Goal: Task Accomplishment & Management: Use online tool/utility

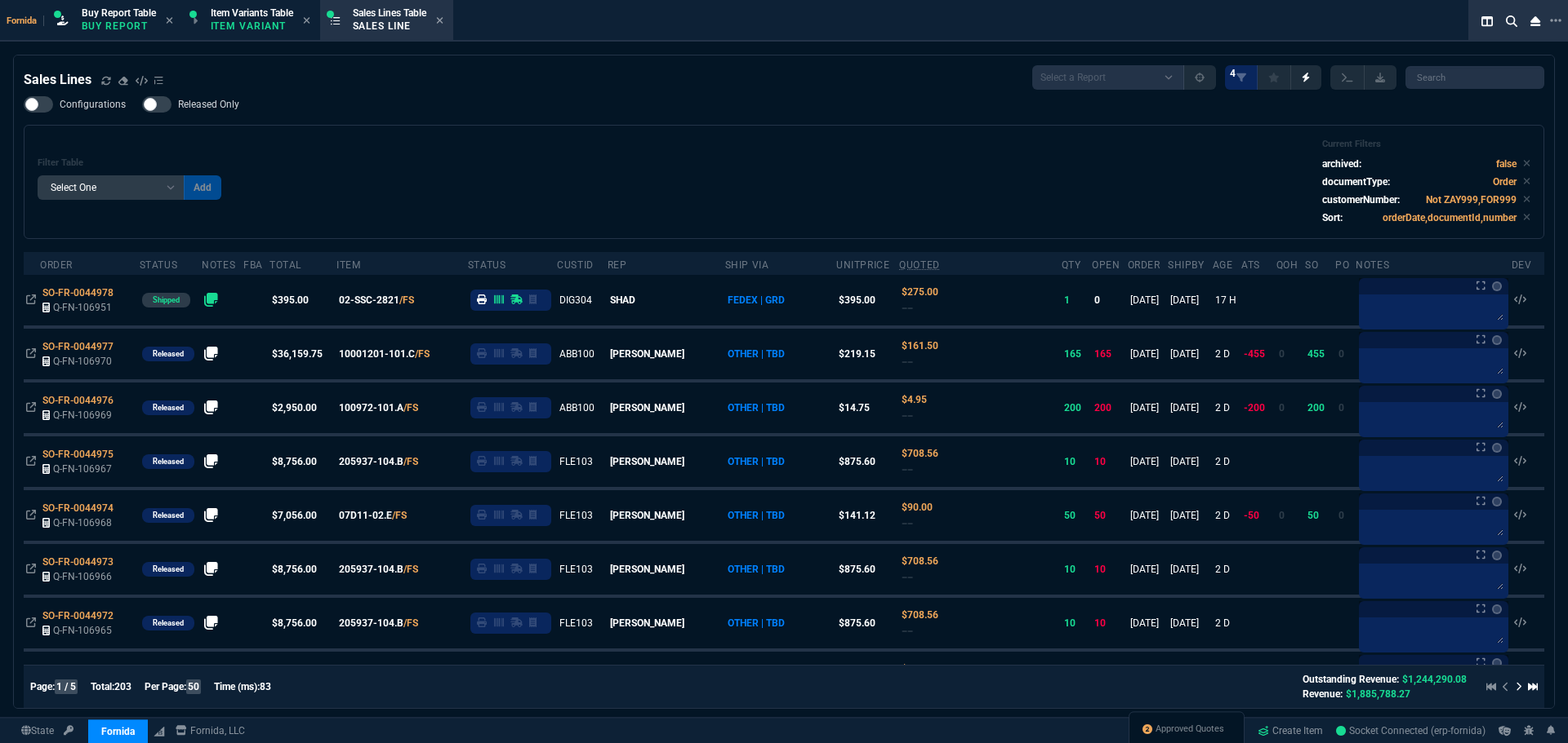
select select "1: BROV"
select select
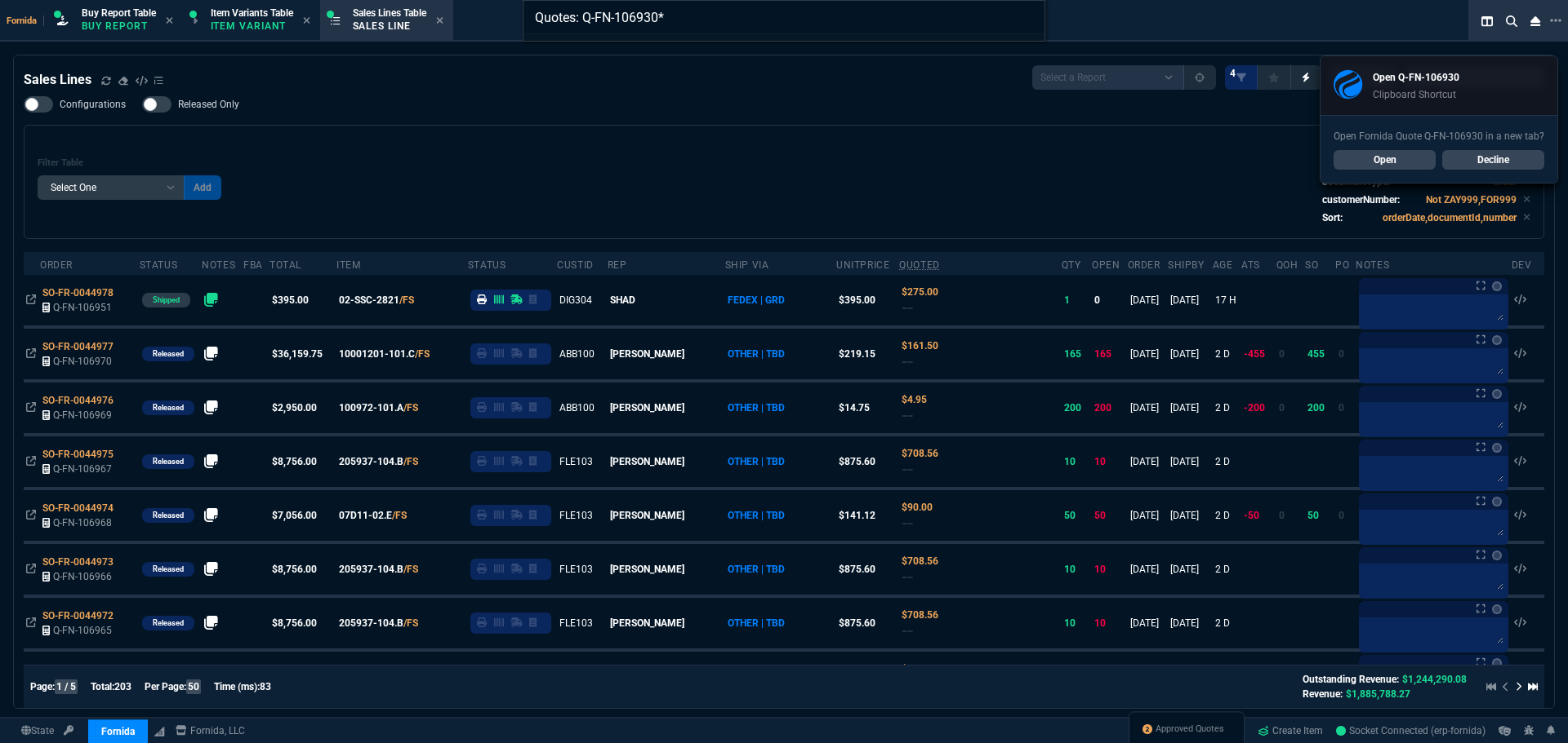
type input "Quotes: Q-FN-106930"
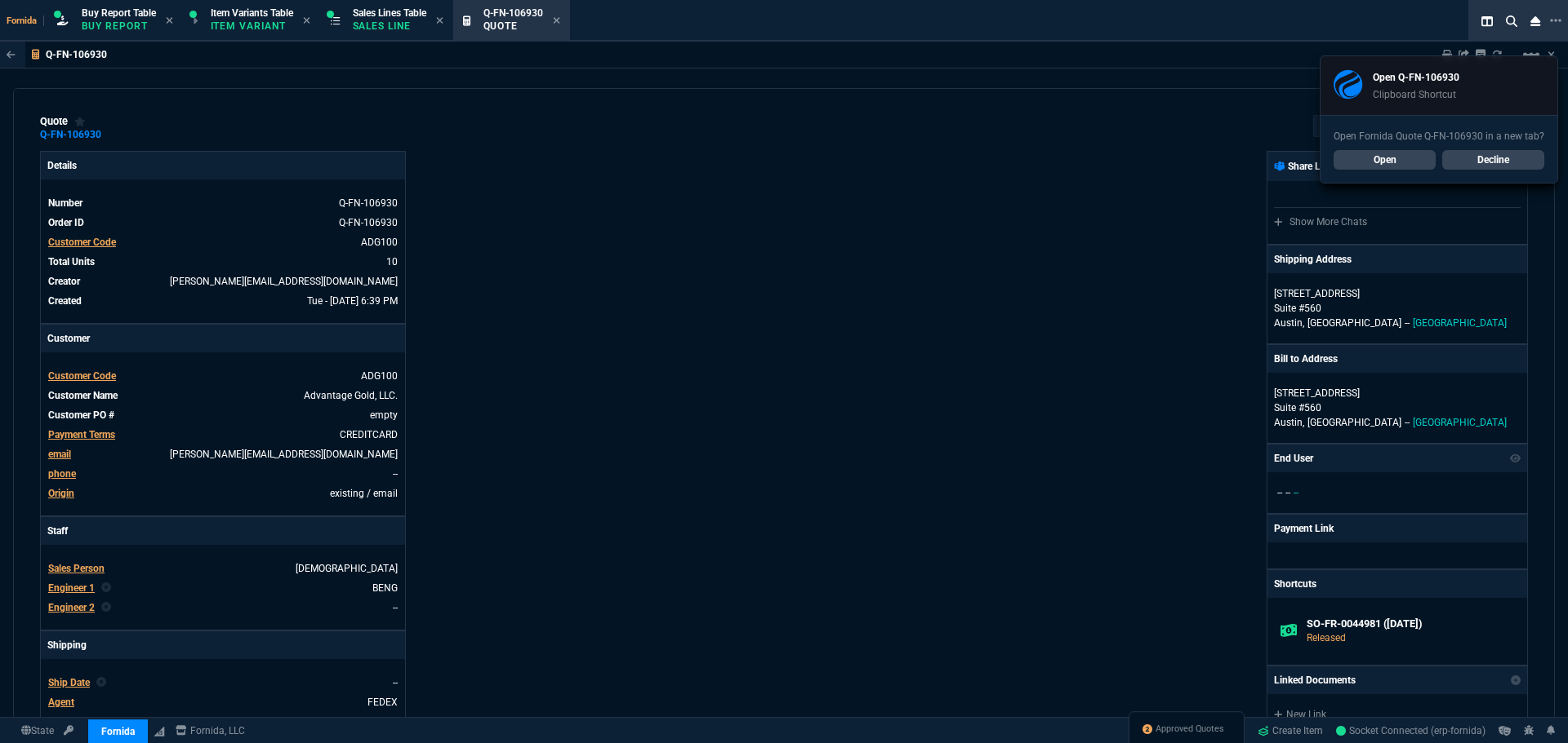
type input "100"
type input "550"
type input "100"
type input "250"
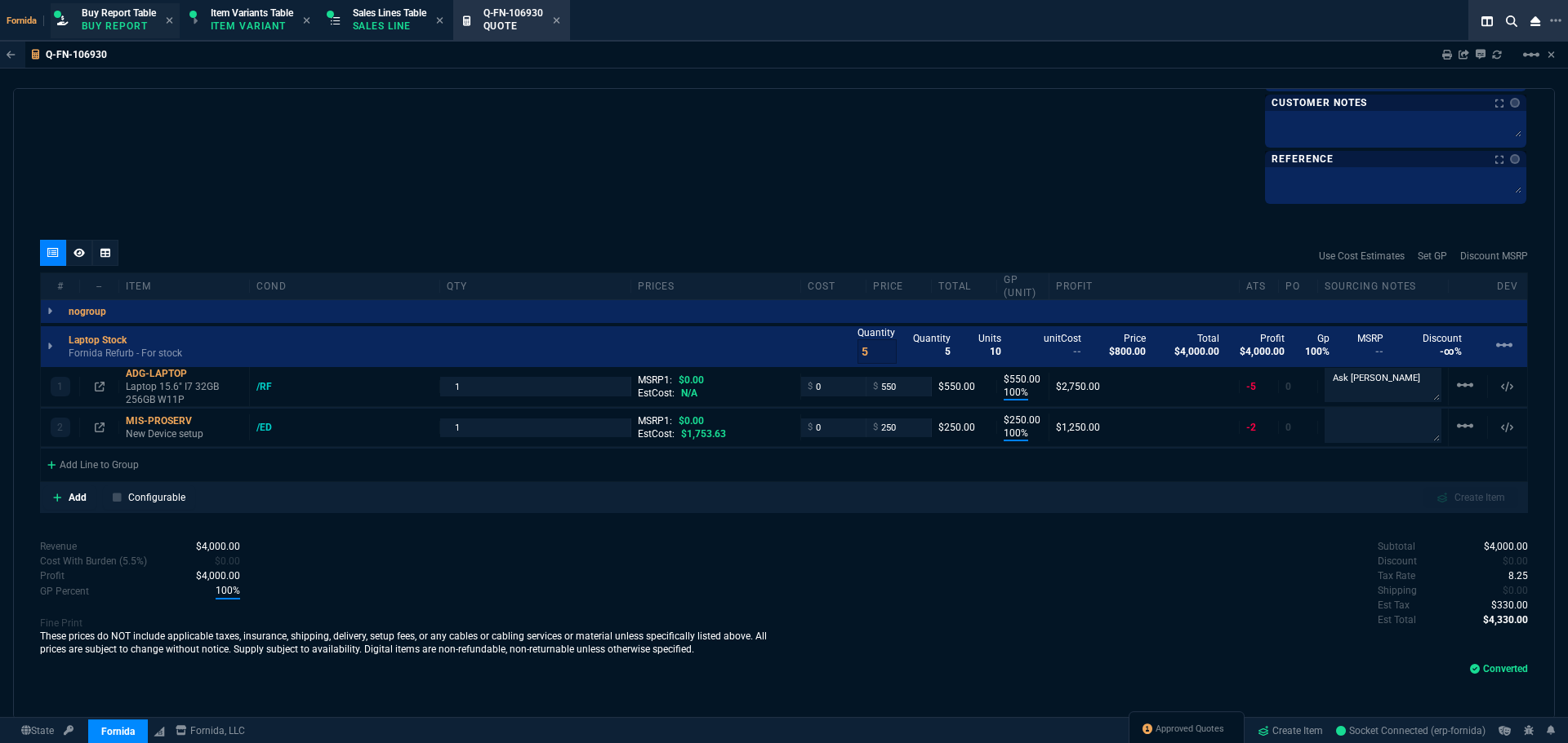
scroll to position [886, 0]
click at [454, 226] on div "quote Q-FN-106930 Advantage Gold, LLC. converted Fornida, LLC [STREET_ADDRESS] …" at bounding box center [783, 404] width 1541 height 632
click at [421, 38] on div "Sales Lines Table Sales Line" at bounding box center [386, 21] width 126 height 35
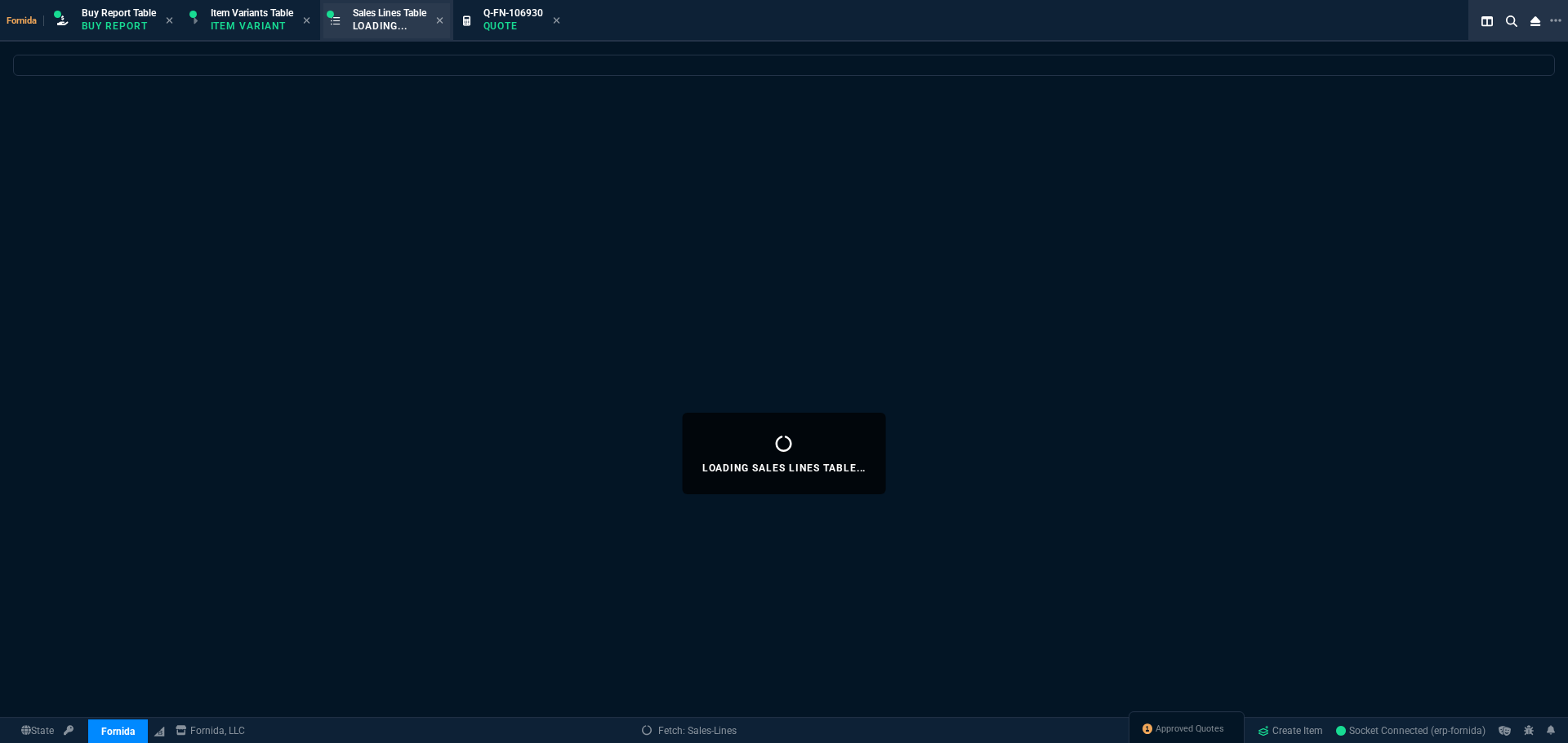
select select
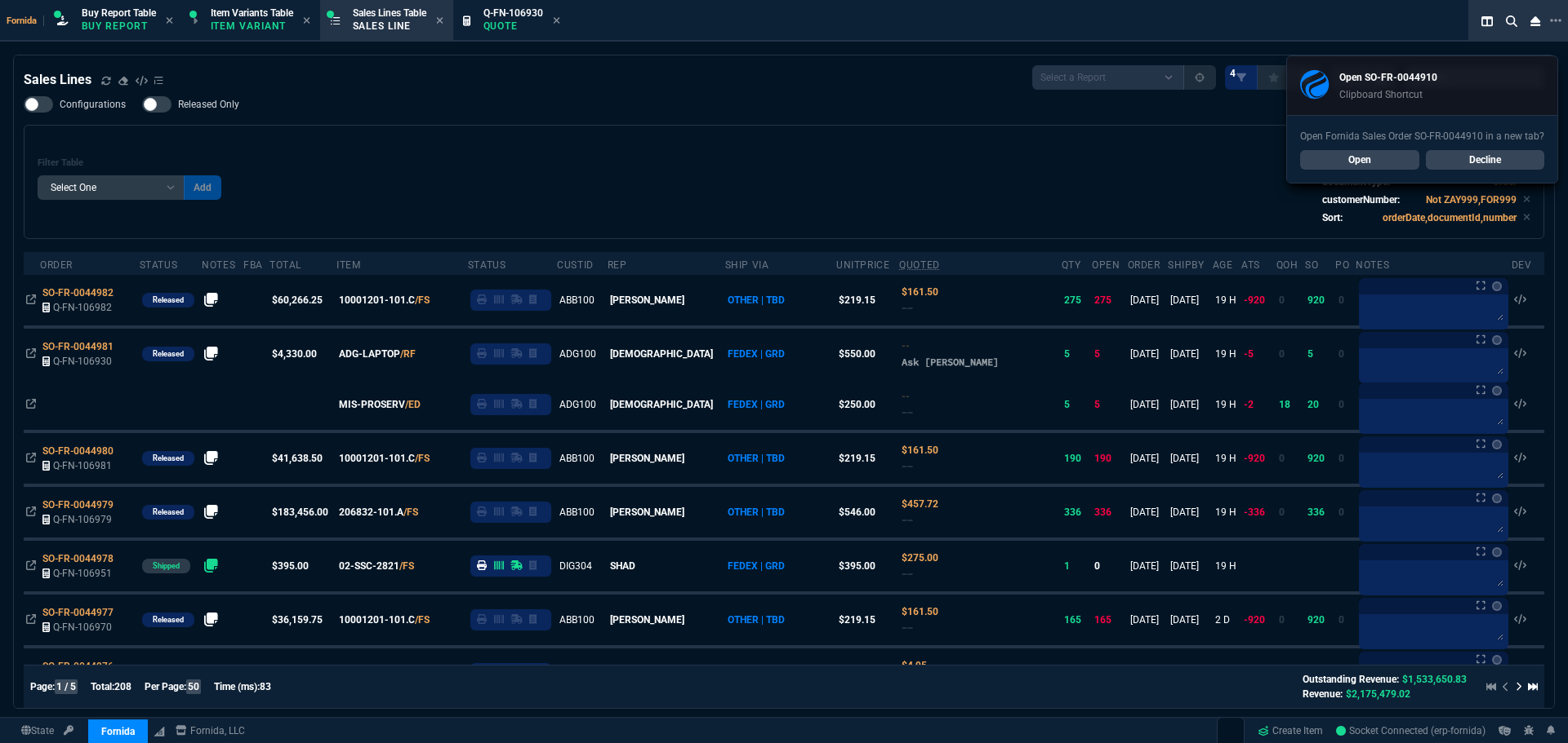
click at [342, 132] on div "Filter Table Select One Add Filter () Age () ATS () Cond (itemVariantCode) Cust…" at bounding box center [784, 182] width 1520 height 114
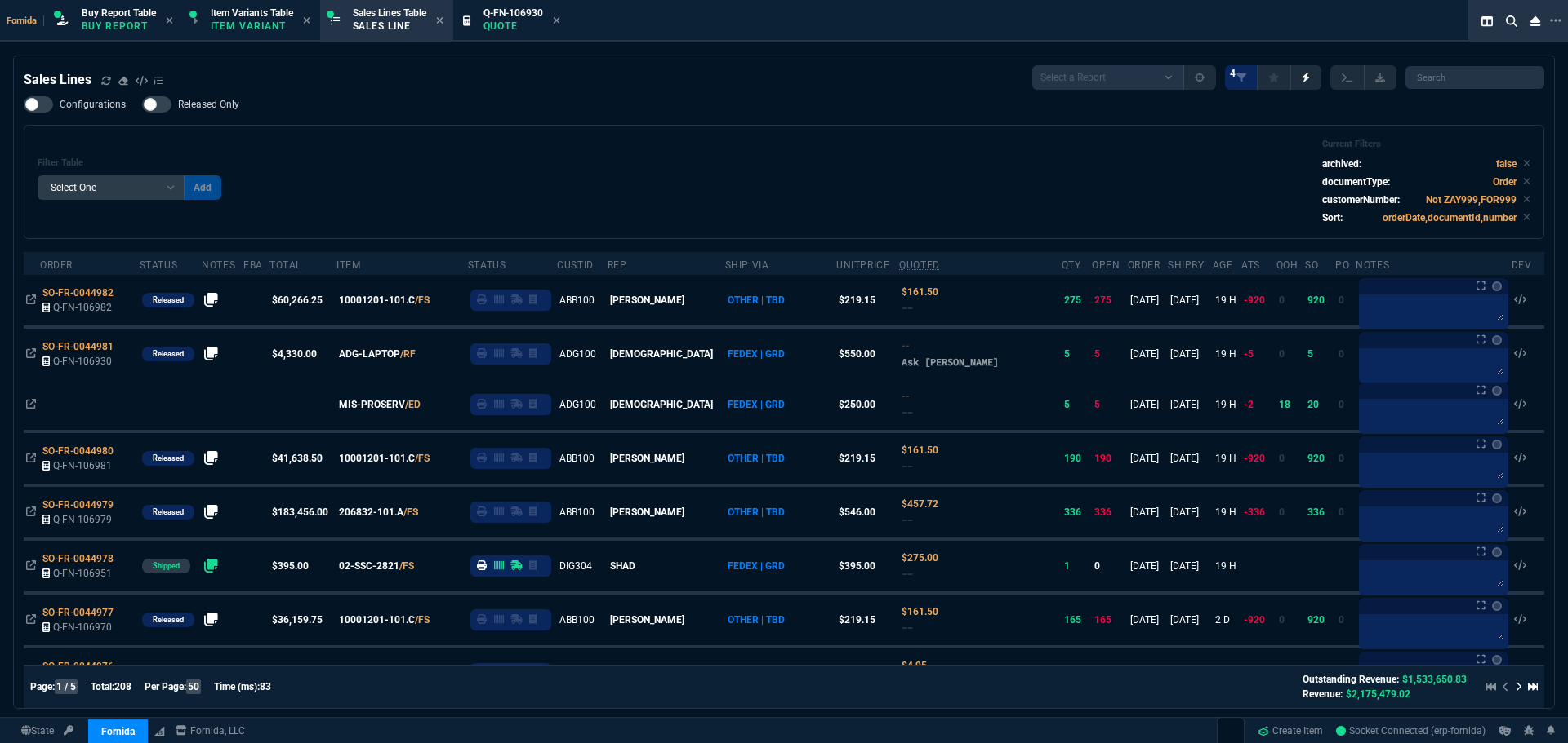
click at [908, 168] on div "Filter Table Select One Add Filter () Age () ATS () Cond (itemVariantCode) Cust…" at bounding box center [784, 182] width 1492 height 87
drag, startPoint x: 803, startPoint y: 232, endPoint x: 801, endPoint y: 198, distance: 34.1
click at [802, 232] on div "Filter Table Select One Add Filter () Age () ATS () Cond (itemVariantCode) Cust…" at bounding box center [784, 182] width 1520 height 114
click at [800, 197] on div "Filter Table Select One Add Filter () Age () ATS () Cond (itemVariantCode) Cust…" at bounding box center [784, 182] width 1492 height 87
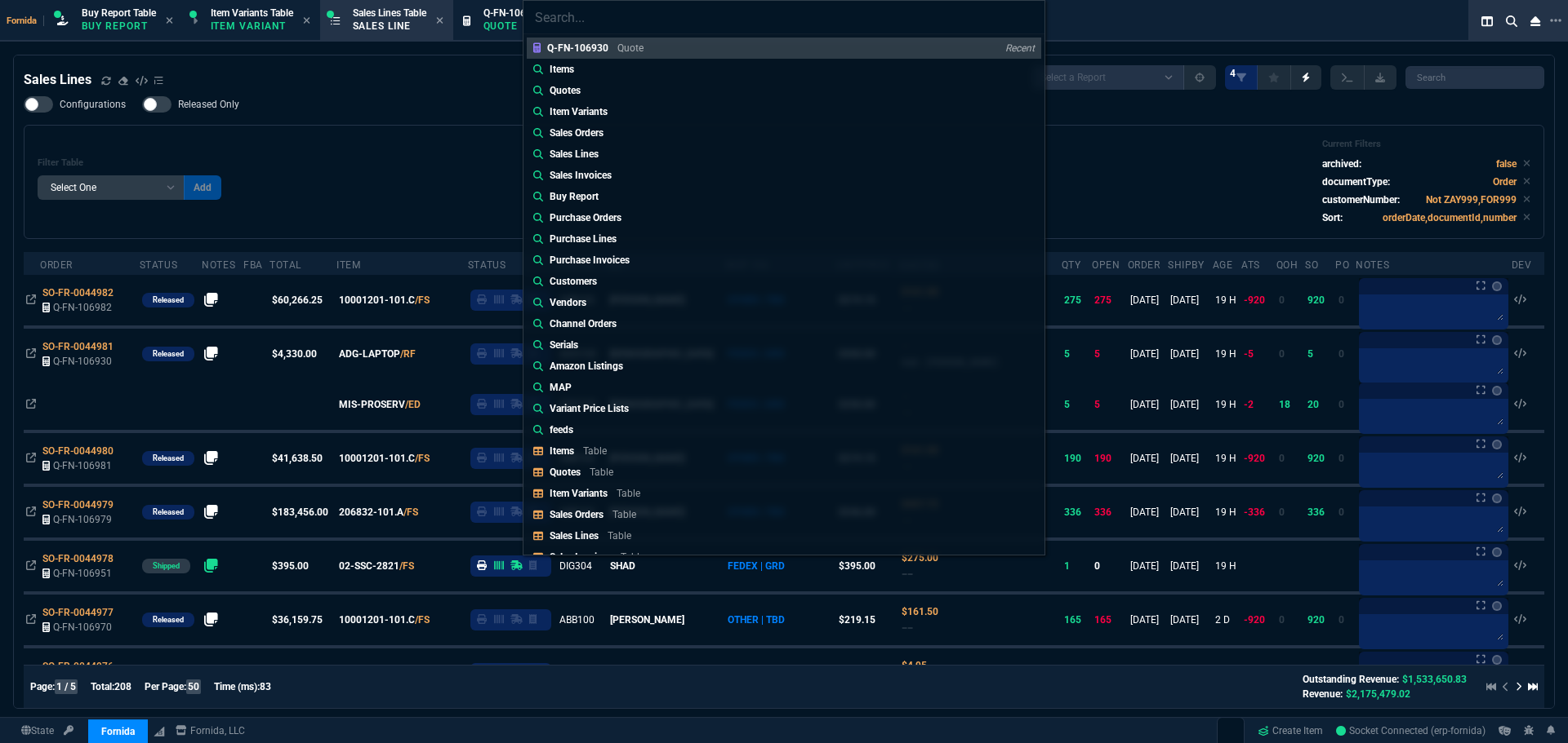
type input "Sales Orders: SO-FR-0044910*"
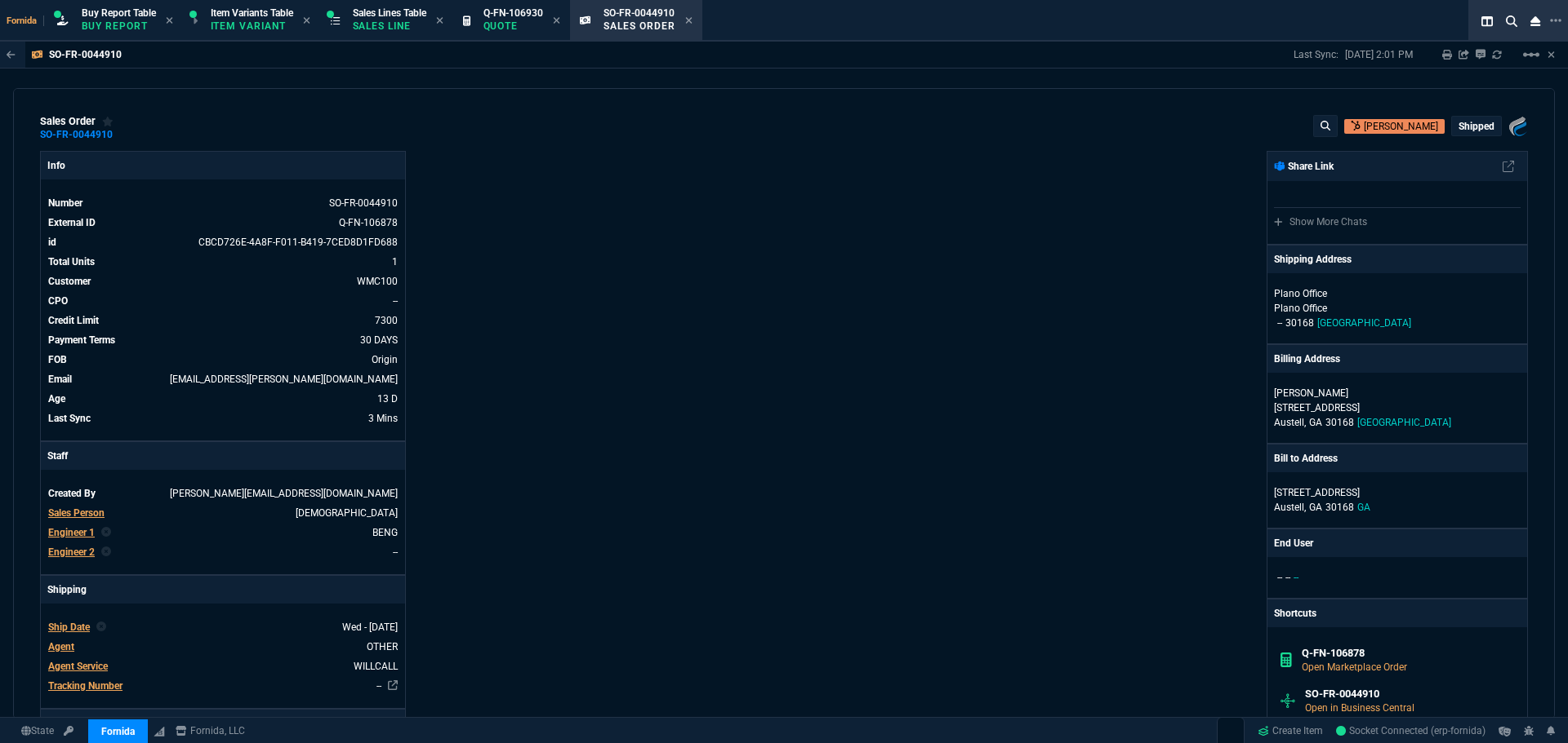
scroll to position [490, 0]
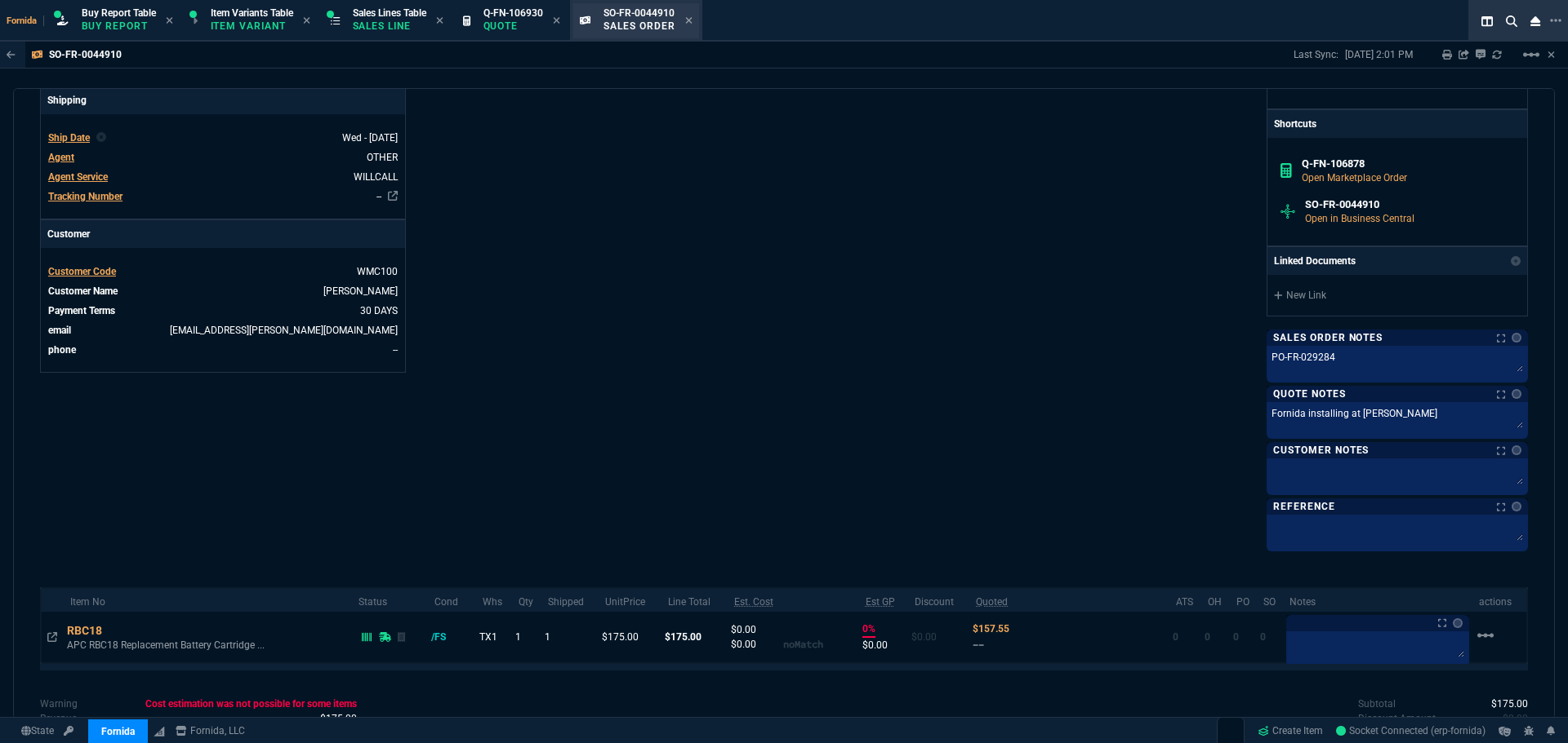
click at [380, 23] on p "Sales Line" at bounding box center [390, 26] width 74 height 13
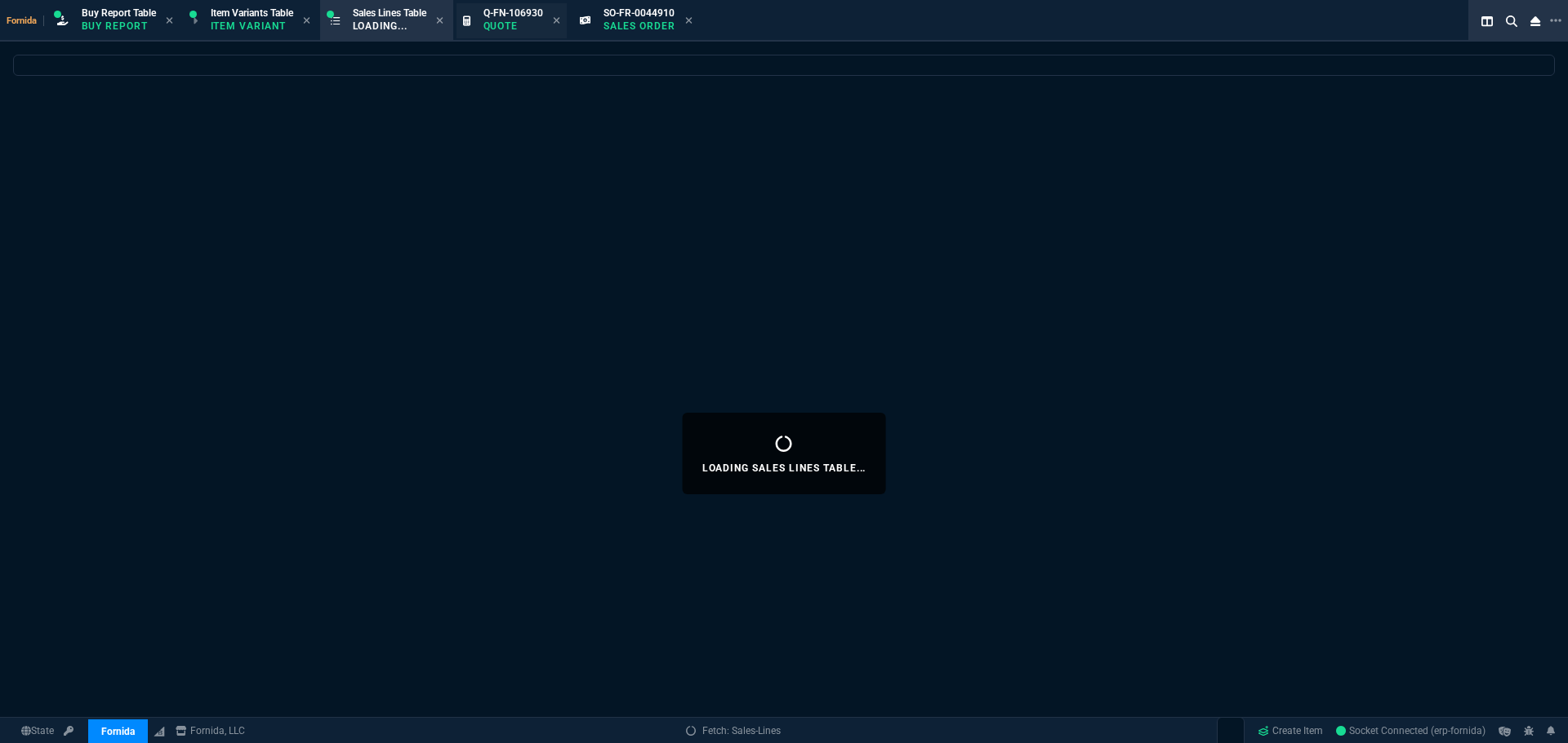
click at [693, 20] on icon at bounding box center [689, 20] width 7 height 10
select select
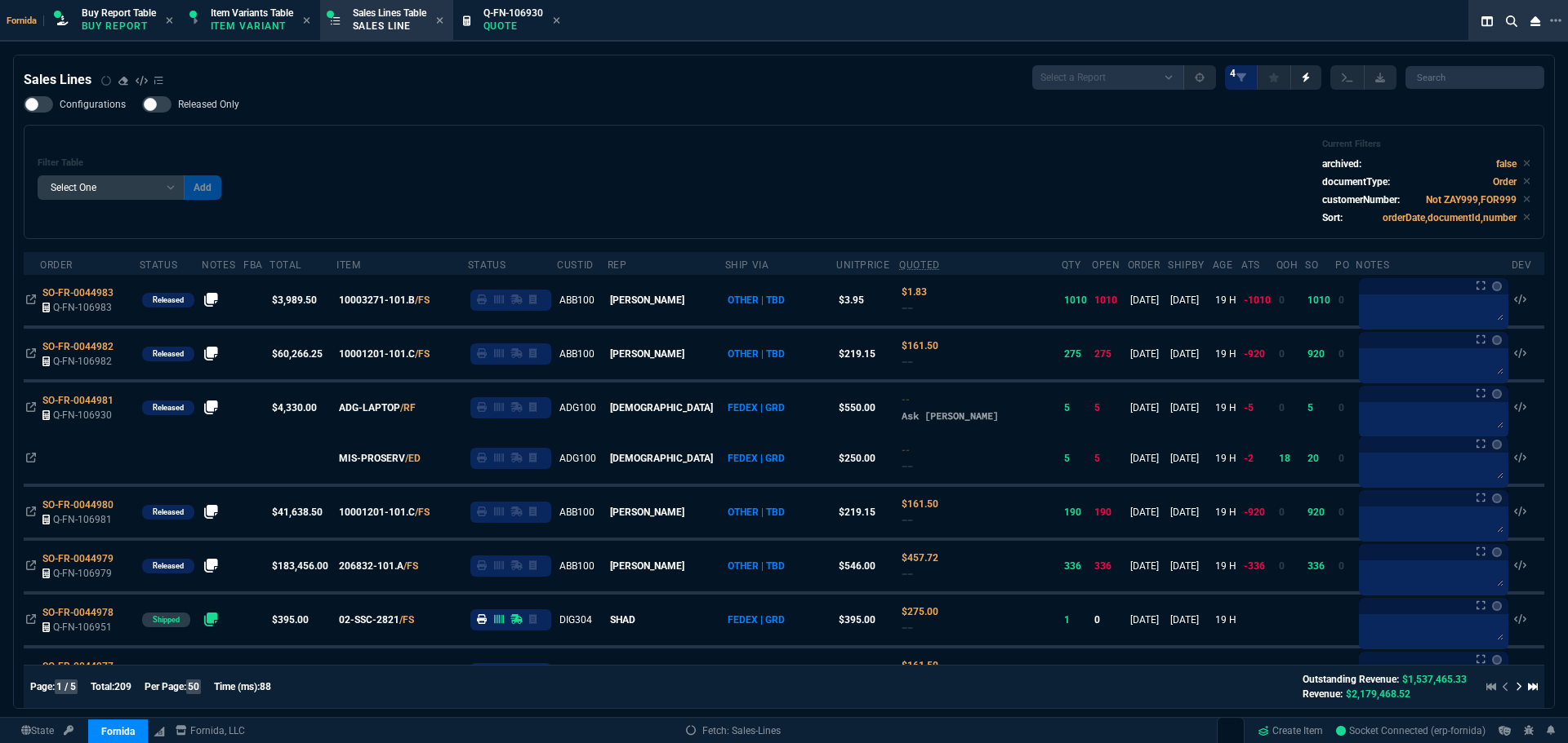
click at [559, 18] on icon at bounding box center [556, 20] width 6 height 6
click at [614, 82] on div "Sales Lines Select a Report NEW QUERY SonicWall Sale AMZ (MTD) NEW QUERY INS100…" at bounding box center [784, 77] width 1520 height 25
click at [102, 75] on span at bounding box center [106, 81] width 10 height 15
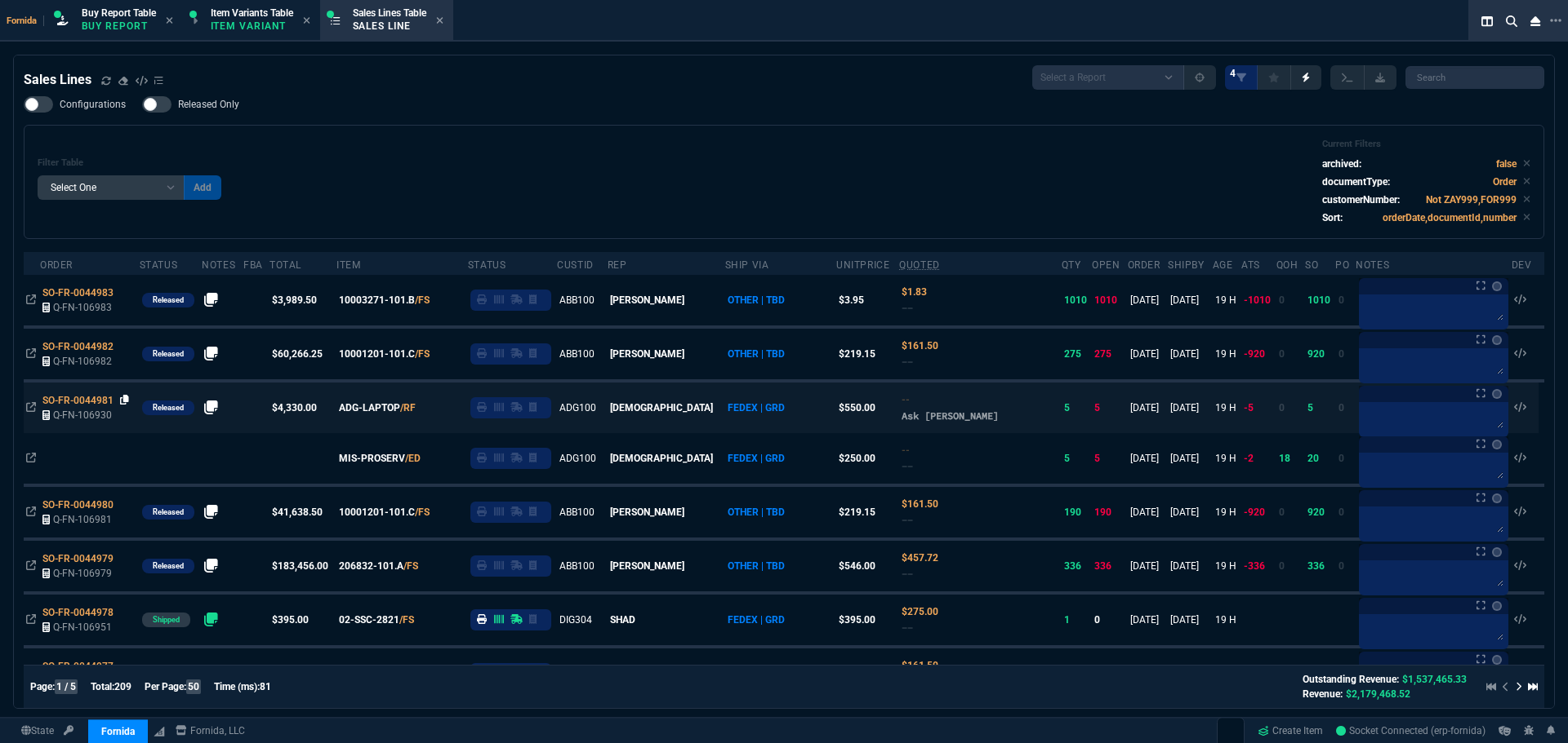
drag, startPoint x: 125, startPoint y: 401, endPoint x: 58, endPoint y: 400, distance: 67.0
click at [125, 401] on icon at bounding box center [124, 400] width 9 height 10
